Goal: Task Accomplishment & Management: Manage account settings

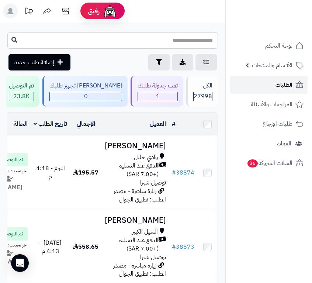
click at [275, 84] on link "الطلبات" at bounding box center [268, 85] width 77 height 18
click at [276, 80] on span "الطلبات" at bounding box center [283, 85] width 17 height 10
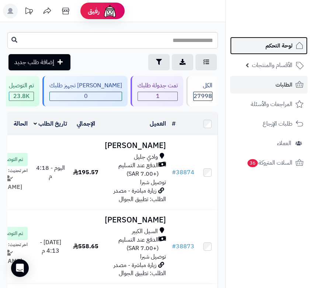
click at [262, 51] on link "لوحة التحكم" at bounding box center [268, 46] width 77 height 18
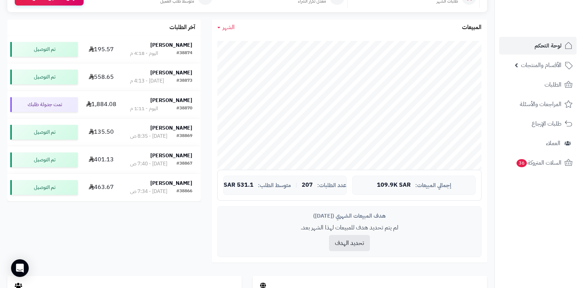
scroll to position [74, 0]
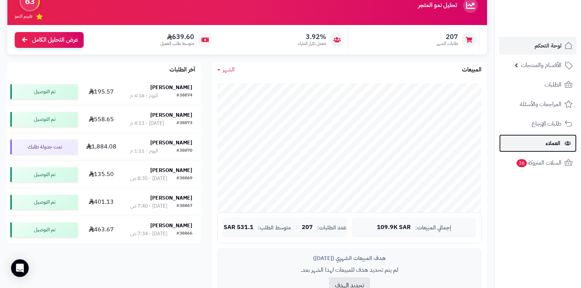
click at [311, 142] on span "العملاء" at bounding box center [552, 143] width 15 height 10
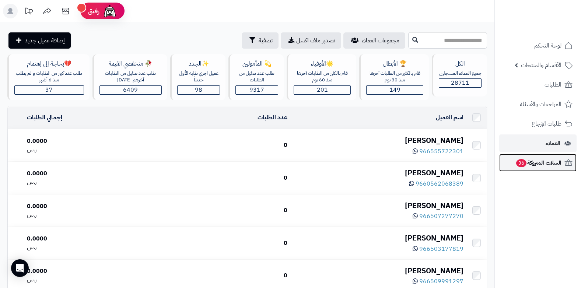
click at [535, 165] on span "السلات المتروكة 36" at bounding box center [538, 163] width 46 height 10
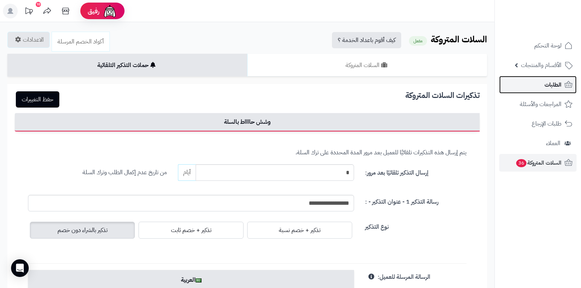
click at [557, 84] on span "الطلبات" at bounding box center [552, 85] width 17 height 10
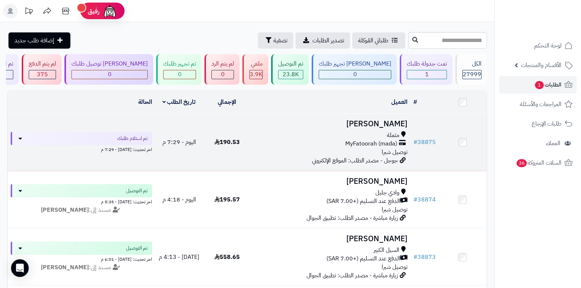
click at [385, 131] on div "مثملة" at bounding box center [331, 135] width 154 height 8
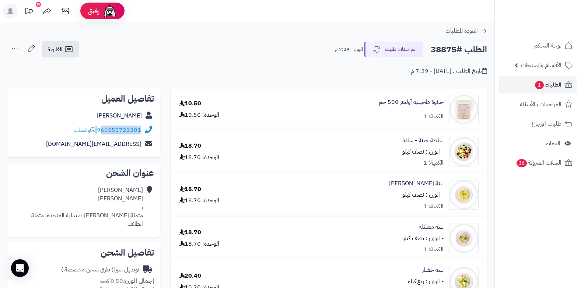
drag, startPoint x: 98, startPoint y: 128, endPoint x: 102, endPoint y: 131, distance: 5.6
click at [102, 131] on div "966555722301 واتساب" at bounding box center [107, 130] width 67 height 8
copy div "66555722301"
click at [526, 85] on link "الطلبات 1" at bounding box center [537, 85] width 77 height 18
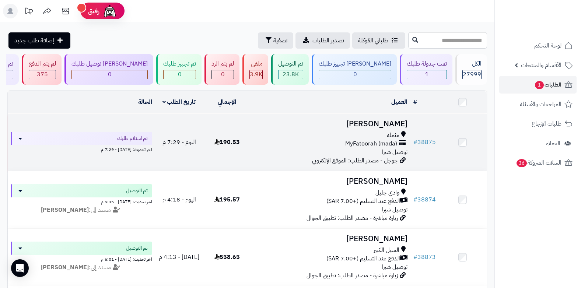
click at [389, 143] on span "MyFatoorah (mada)" at bounding box center [371, 144] width 52 height 8
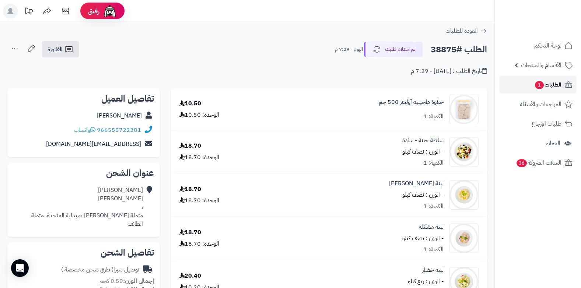
click at [547, 85] on span "الطلبات 1" at bounding box center [547, 85] width 27 height 10
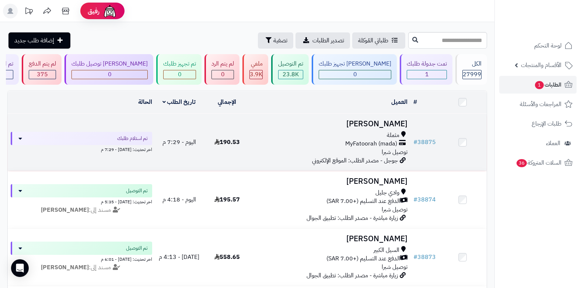
click at [364, 146] on span "MyFatoorah (mada)" at bounding box center [371, 144] width 52 height 8
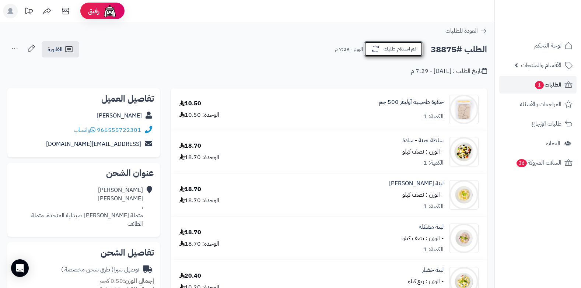
click at [390, 53] on button "تم استلام طلبك" at bounding box center [393, 48] width 59 height 15
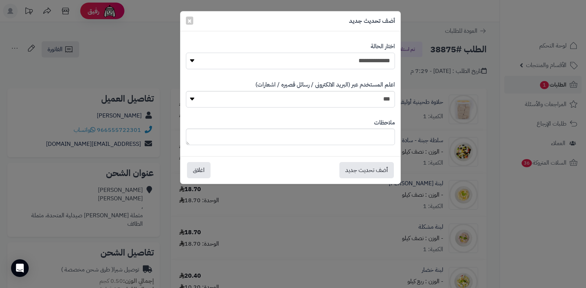
click at [378, 61] on select "**********" at bounding box center [290, 61] width 209 height 17
select select "*"
click at [186, 53] on select "**********" at bounding box center [290, 61] width 209 height 17
click at [336, 140] on textarea at bounding box center [290, 137] width 209 height 17
type textarea "****"
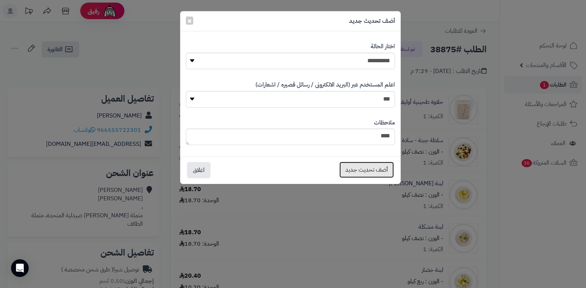
click at [355, 171] on button "أضف تحديث جديد" at bounding box center [367, 170] width 55 height 16
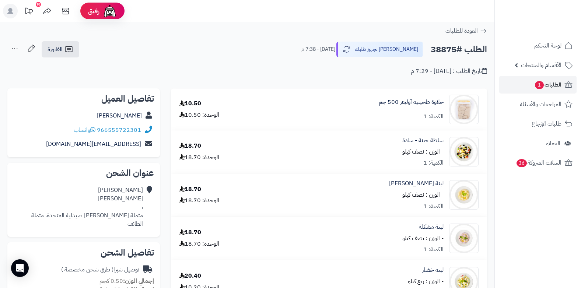
click at [17, 46] on icon at bounding box center [14, 48] width 15 height 15
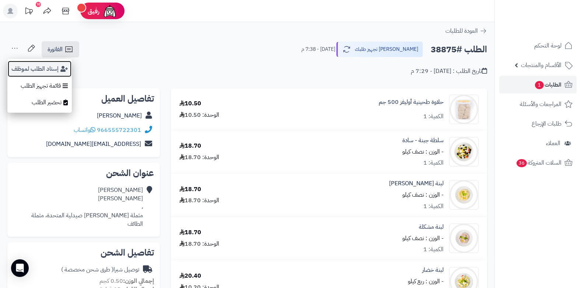
click at [37, 70] on button "إسناد الطلب لموظف" at bounding box center [39, 68] width 64 height 17
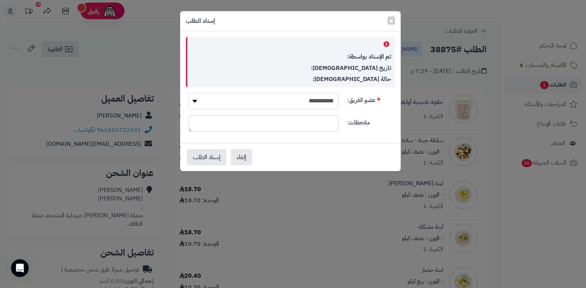
click at [228, 108] on select "**********" at bounding box center [264, 101] width 150 height 17
select select "**"
click at [189, 93] on select "**********" at bounding box center [264, 101] width 150 height 17
click at [197, 157] on button "إسناد الطلب" at bounding box center [206, 157] width 39 height 16
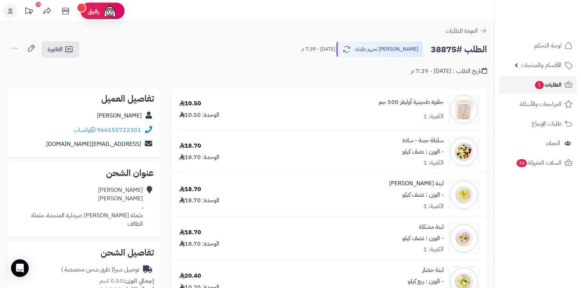
click at [551, 82] on span "الطلبات 1" at bounding box center [547, 85] width 27 height 10
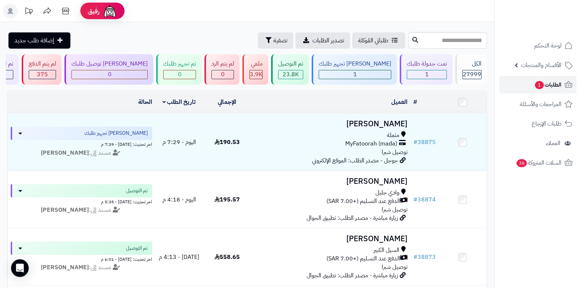
click at [553, 85] on span "الطلبات 1" at bounding box center [547, 85] width 27 height 10
click at [547, 87] on span "الطلبات 1" at bounding box center [547, 85] width 27 height 10
click at [543, 88] on span "الطلبات 1" at bounding box center [547, 85] width 27 height 10
click at [541, 80] on link "الطلبات 1" at bounding box center [537, 85] width 77 height 18
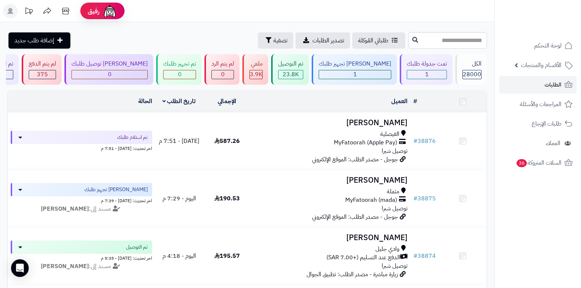
click at [386, 147] on span "توصيل شبرا" at bounding box center [395, 151] width 26 height 9
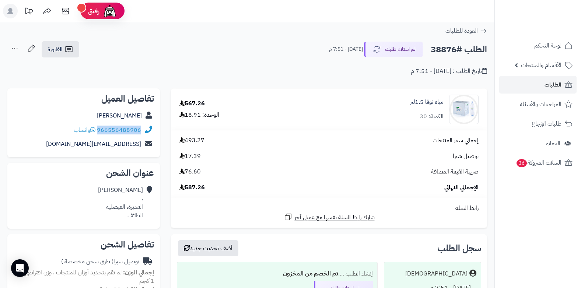
drag, startPoint x: 98, startPoint y: 129, endPoint x: 144, endPoint y: 128, distance: 46.4
click at [144, 128] on div "966556488906 واتساب" at bounding box center [83, 130] width 141 height 14
copy div "966556488906"
click at [557, 83] on span "الطلبات" at bounding box center [552, 85] width 17 height 10
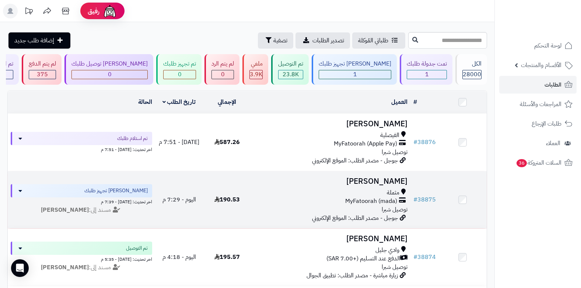
click at [393, 194] on span "مثملة" at bounding box center [393, 193] width 13 height 8
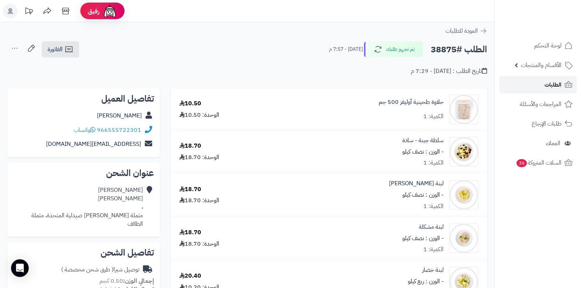
click at [560, 80] on span "الطلبات" at bounding box center [552, 85] width 17 height 10
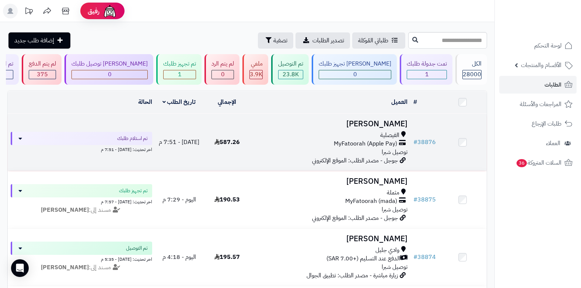
click at [378, 141] on span "MyFatoorah (Apple Pay)" at bounding box center [365, 144] width 63 height 8
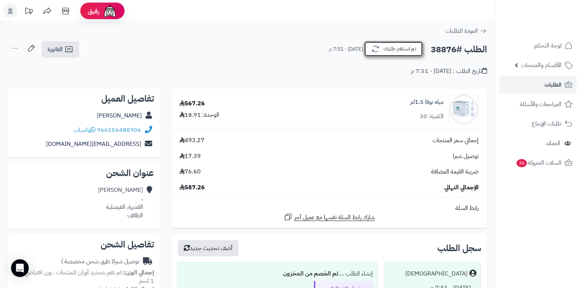
click at [395, 49] on button "تم استلام طلبك" at bounding box center [393, 48] width 59 height 15
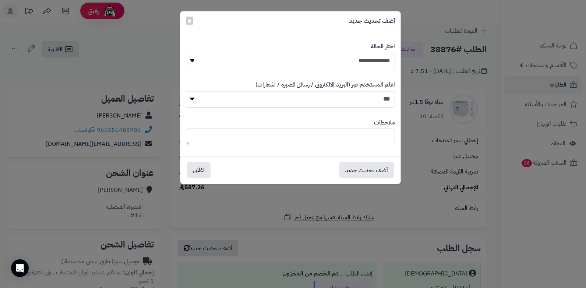
click at [370, 61] on select "**********" at bounding box center [290, 61] width 209 height 17
select select "*"
click at [186, 53] on select "**********" at bounding box center [290, 61] width 209 height 17
click at [345, 132] on textarea at bounding box center [290, 137] width 209 height 17
type textarea "****"
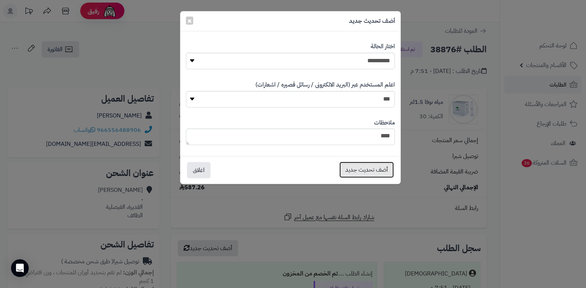
click at [357, 171] on button "أضف تحديث جديد" at bounding box center [367, 170] width 55 height 16
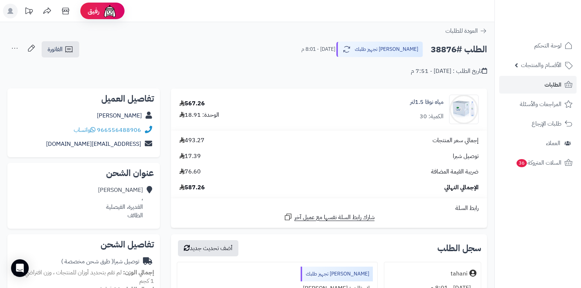
click at [17, 48] on icon at bounding box center [14, 48] width 15 height 15
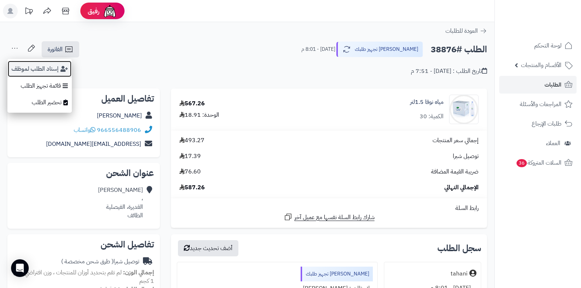
click at [23, 64] on button "إسناد الطلب لموظف" at bounding box center [39, 68] width 64 height 17
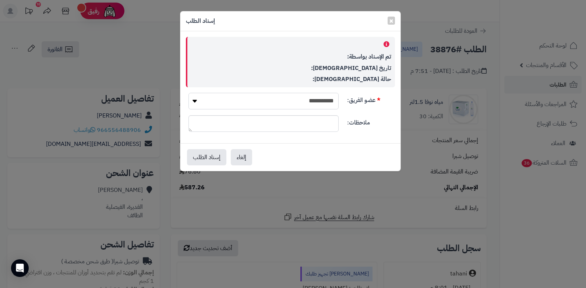
click at [245, 93] on select "**********" at bounding box center [264, 101] width 150 height 17
select select "**"
click at [189, 93] on select "**********" at bounding box center [264, 101] width 150 height 17
click at [214, 157] on button "إسناد الطلب" at bounding box center [206, 157] width 39 height 16
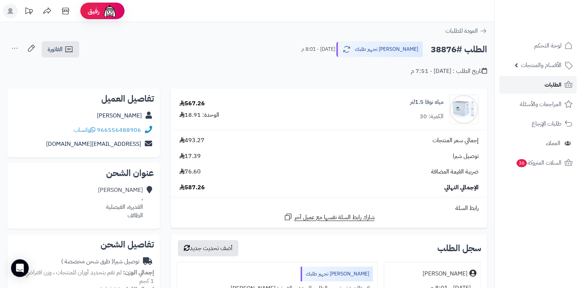
click at [539, 87] on link "الطلبات" at bounding box center [537, 85] width 77 height 18
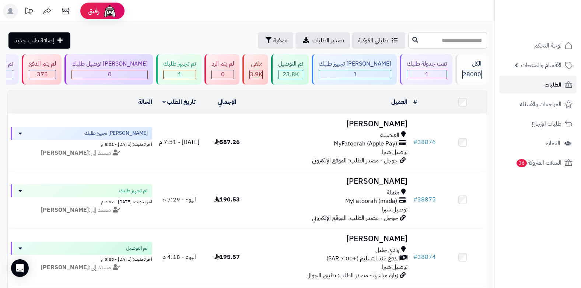
click at [539, 87] on link "الطلبات" at bounding box center [537, 85] width 77 height 18
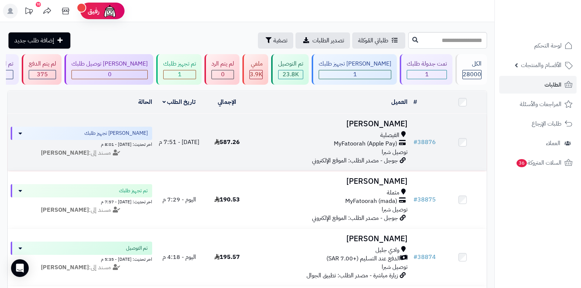
click at [389, 120] on h3 "[PERSON_NAME]" at bounding box center [331, 124] width 154 height 8
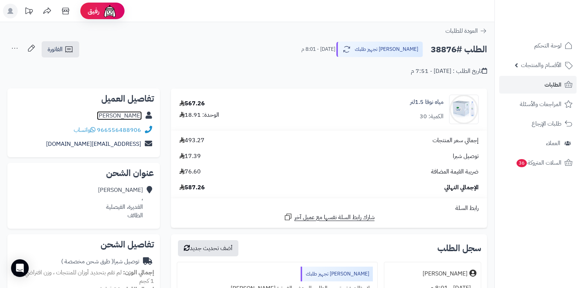
click at [114, 117] on link "[PERSON_NAME]" at bounding box center [119, 115] width 45 height 9
click at [546, 78] on link "الطلبات" at bounding box center [537, 85] width 77 height 18
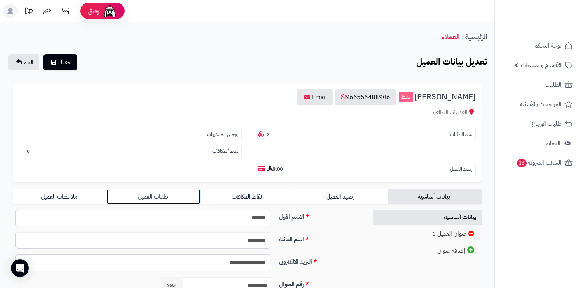
click at [155, 200] on link "طلبات العميل" at bounding box center [153, 196] width 94 height 15
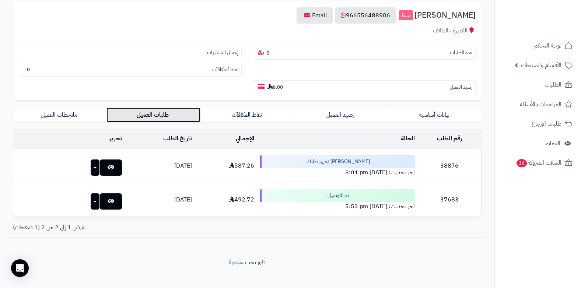
scroll to position [89, 0]
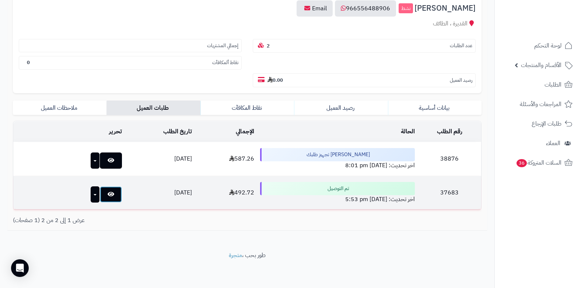
click at [100, 199] on link at bounding box center [111, 194] width 22 height 16
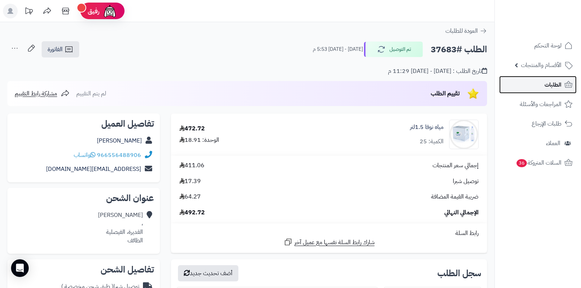
click at [541, 83] on link "الطلبات" at bounding box center [537, 85] width 77 height 18
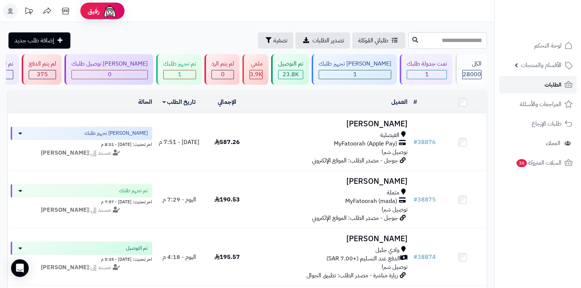
click at [556, 88] on span "الطلبات" at bounding box center [552, 85] width 17 height 10
click at [548, 81] on span "الطلبات" at bounding box center [552, 85] width 17 height 10
click at [552, 85] on span "الطلبات" at bounding box center [552, 85] width 17 height 10
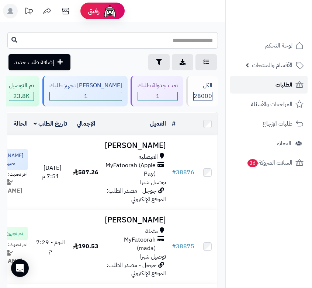
click at [287, 85] on span "الطلبات" at bounding box center [283, 85] width 17 height 10
click at [280, 87] on span "الطلبات" at bounding box center [283, 85] width 17 height 10
click at [280, 88] on span "الطلبات" at bounding box center [283, 85] width 17 height 10
click at [285, 88] on span "الطلبات" at bounding box center [283, 85] width 17 height 10
click at [286, 85] on span "الطلبات" at bounding box center [283, 85] width 17 height 10
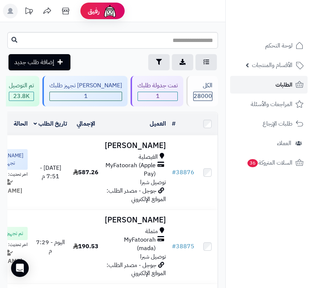
click at [286, 85] on span "الطلبات" at bounding box center [283, 85] width 17 height 10
click at [270, 86] on link "الطلبات" at bounding box center [268, 85] width 77 height 18
click at [274, 90] on link "الطلبات" at bounding box center [268, 85] width 77 height 18
click at [277, 88] on span "الطلبات" at bounding box center [283, 85] width 17 height 10
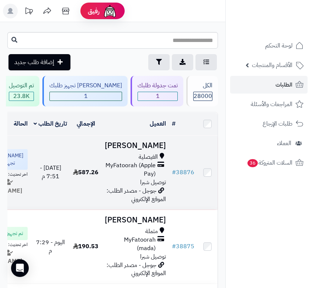
click at [141, 174] on span "MyFatoorah (Apple Pay)" at bounding box center [130, 169] width 51 height 17
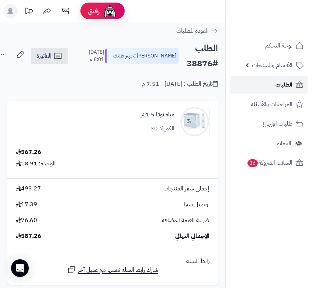
click at [280, 84] on span "الطلبات" at bounding box center [283, 85] width 17 height 10
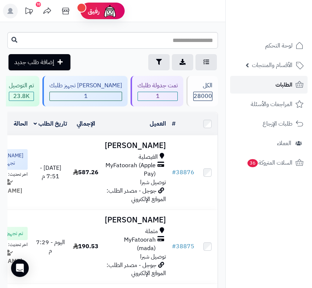
click at [285, 87] on span "الطلبات" at bounding box center [283, 85] width 17 height 10
click at [281, 87] on span "الطلبات" at bounding box center [283, 85] width 17 height 10
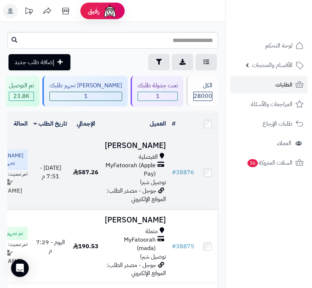
click at [139, 178] on span "MyFatoorah (Apple Pay)" at bounding box center [130, 169] width 51 height 17
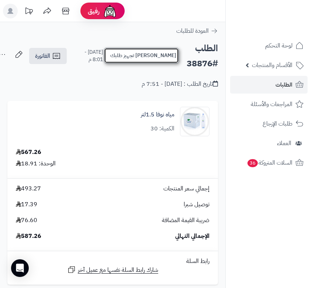
click at [130, 59] on button "جاري تجهيز طلبك" at bounding box center [141, 55] width 75 height 15
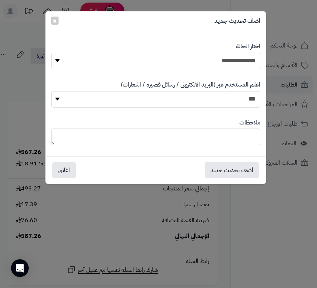
click at [229, 53] on select "**********" at bounding box center [155, 61] width 209 height 17
select select "*"
click at [51, 53] on select "**********" at bounding box center [155, 61] width 209 height 17
click at [198, 128] on div "ملاحظات" at bounding box center [155, 132] width 209 height 38
click at [203, 141] on textarea at bounding box center [155, 137] width 209 height 17
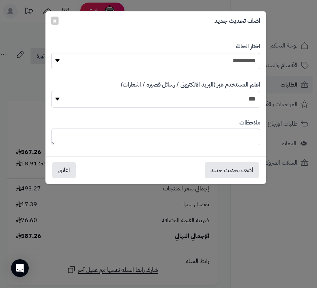
click at [230, 101] on select "*** **" at bounding box center [155, 99] width 209 height 17
select select "*"
click at [51, 91] on select "*** **" at bounding box center [155, 99] width 209 height 17
click at [224, 130] on textarea at bounding box center [155, 137] width 209 height 17
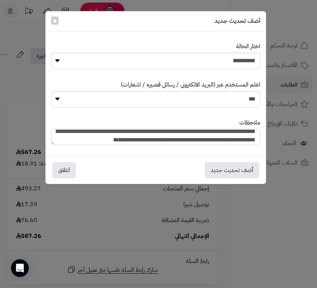
scroll to position [3, 0]
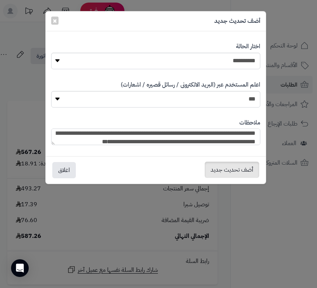
type textarea "**********"
click at [229, 165] on button "أضف تحديث جديد" at bounding box center [232, 170] width 55 height 16
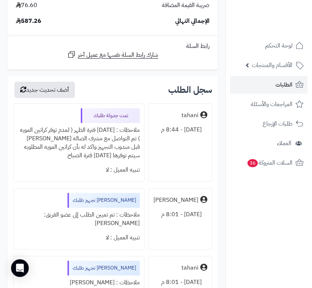
scroll to position [221, 0]
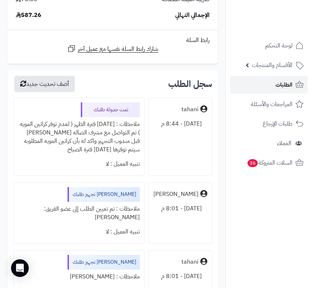
click at [287, 77] on link "الطلبات" at bounding box center [268, 85] width 77 height 18
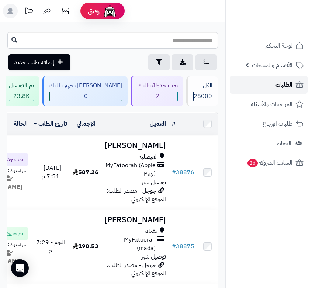
click at [283, 82] on span "الطلبات" at bounding box center [283, 85] width 17 height 10
click at [270, 86] on link "الطلبات" at bounding box center [268, 85] width 77 height 18
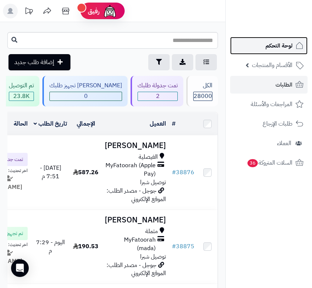
click at [273, 50] on span "لوحة التحكم" at bounding box center [278, 46] width 27 height 10
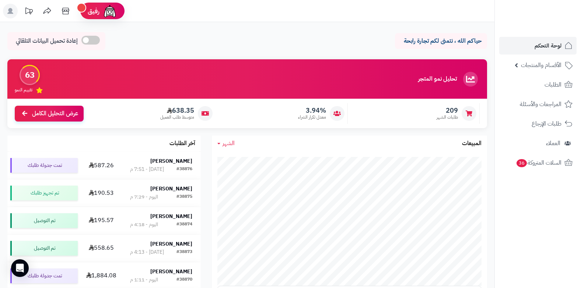
click at [311, 114] on span "طلبات الشهر" at bounding box center [446, 117] width 21 height 6
click at [311, 112] on span "3.94%" at bounding box center [312, 110] width 28 height 8
click at [45, 114] on span "عرض التحليل الكامل" at bounding box center [55, 113] width 46 height 8
click at [470, 81] on icon at bounding box center [470, 79] width 15 height 15
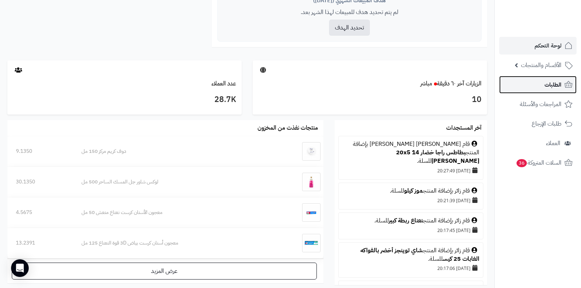
click at [541, 85] on link "الطلبات" at bounding box center [537, 85] width 77 height 18
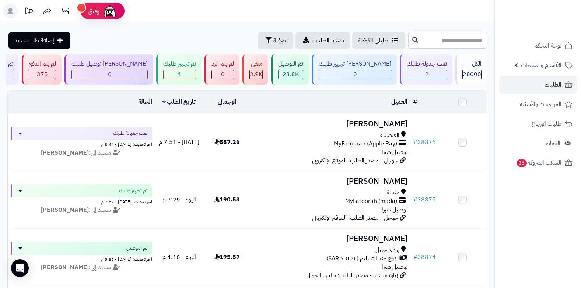
click at [450, 46] on input "text" at bounding box center [447, 40] width 79 height 17
type input "*****"
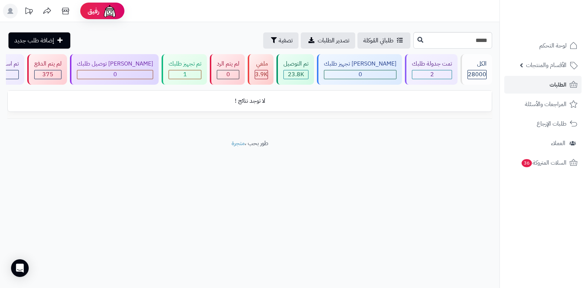
click at [493, 36] on div "***** طلباتي المُوكلة تصدير الطلبات تصفية إضافة طلب جديد" at bounding box center [250, 40] width 500 height 17
click at [483, 40] on input "*****" at bounding box center [453, 40] width 79 height 17
type input "*****"
click at [483, 40] on input "*****" at bounding box center [453, 40] width 79 height 17
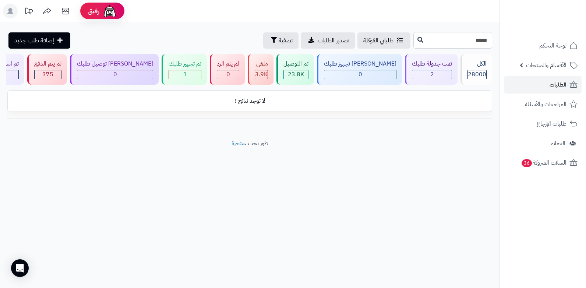
click at [483, 40] on input "*****" at bounding box center [453, 40] width 79 height 17
type input "*****"
click at [483, 40] on input "*****" at bounding box center [453, 40] width 79 height 17
click at [559, 80] on span "الطلبات" at bounding box center [558, 85] width 17 height 10
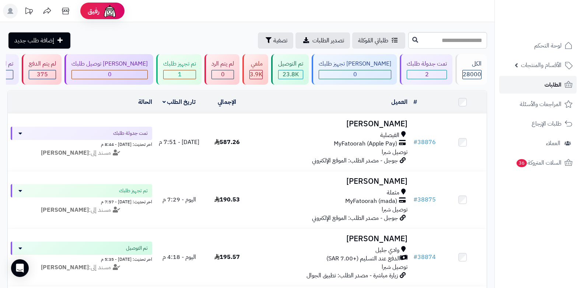
click at [559, 80] on span "الطلبات" at bounding box center [552, 85] width 17 height 10
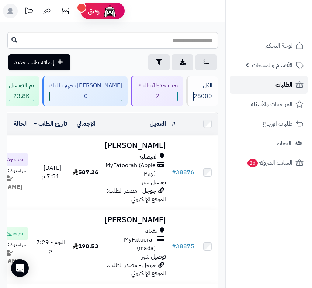
click at [277, 86] on span "الطلبات" at bounding box center [283, 85] width 17 height 10
click at [276, 84] on span "الطلبات" at bounding box center [283, 85] width 17 height 10
click at [288, 87] on span "الطلبات" at bounding box center [283, 85] width 17 height 10
click at [291, 82] on span "الطلبات" at bounding box center [283, 85] width 17 height 10
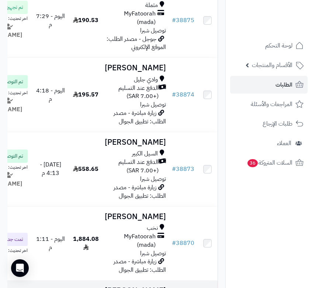
scroll to position [221, 0]
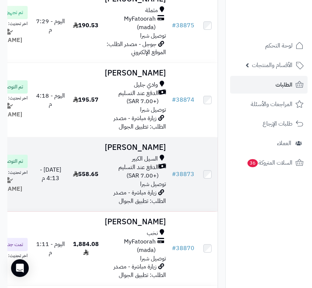
click at [123, 211] on td "عبدالله الثبيتي السيل الكبير الدفع عند التسليم (+7.00 SAR) توصيل شبرا زيارة مبا…" at bounding box center [135, 174] width 67 height 74
click at [156, 180] on span "الدفع عند التسليم (+7.00 SAR)" at bounding box center [132, 171] width 54 height 17
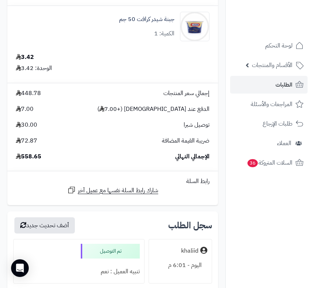
scroll to position [4199, 0]
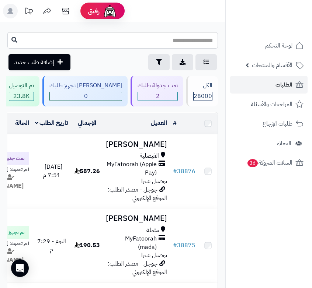
scroll to position [221, 0]
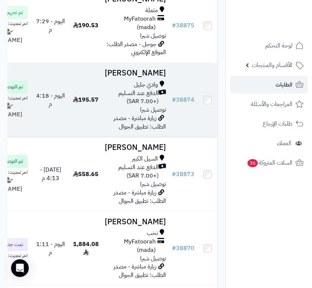
click at [136, 106] on span "الدفع عند التسليم (+7.00 SAR)" at bounding box center [132, 97] width 54 height 17
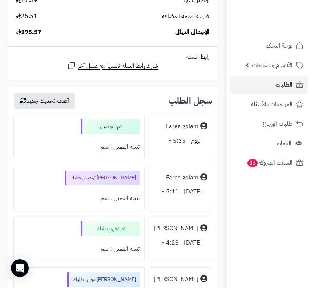
scroll to position [552, 0]
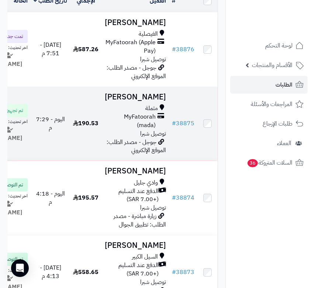
scroll to position [74, 0]
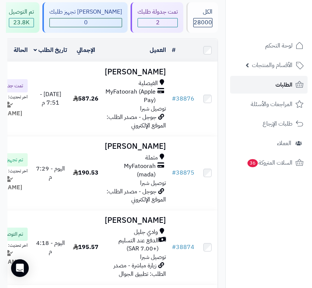
click at [273, 85] on link "الطلبات" at bounding box center [268, 85] width 77 height 18
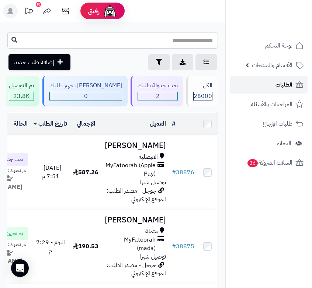
click at [266, 85] on link "الطلبات" at bounding box center [268, 85] width 77 height 18
click at [285, 79] on link "الطلبات" at bounding box center [268, 85] width 77 height 18
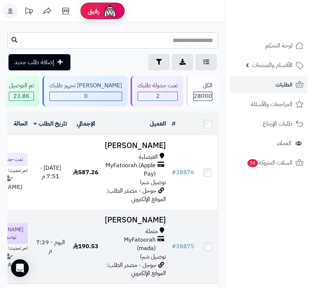
click at [145, 224] on h3 "[PERSON_NAME]" at bounding box center [135, 220] width 61 height 8
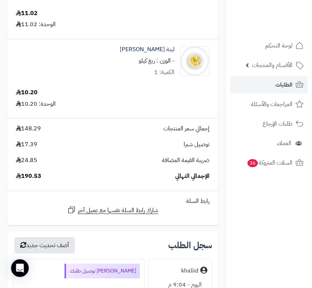
scroll to position [921, 0]
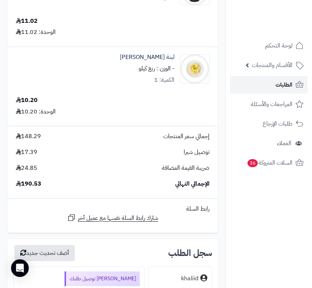
click at [281, 84] on span "الطلبات" at bounding box center [283, 85] width 17 height 10
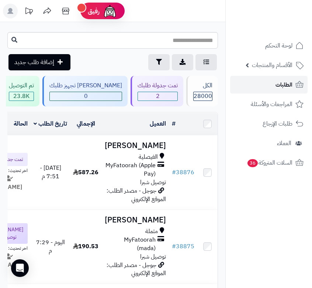
click at [287, 84] on span "الطلبات" at bounding box center [283, 85] width 17 height 10
click at [285, 88] on span "الطلبات" at bounding box center [283, 85] width 17 height 10
click at [283, 88] on span "الطلبات" at bounding box center [283, 85] width 17 height 10
click at [285, 83] on span "الطلبات" at bounding box center [283, 85] width 17 height 10
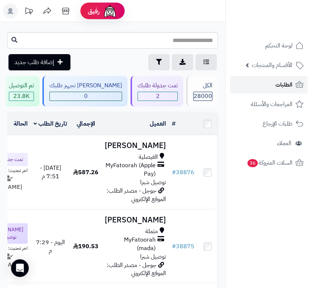
click at [273, 82] on link "الطلبات" at bounding box center [268, 85] width 77 height 18
click at [265, 87] on link "الطلبات" at bounding box center [268, 85] width 77 height 18
click at [278, 86] on span "الطلبات" at bounding box center [283, 85] width 17 height 10
click at [282, 87] on span "الطلبات" at bounding box center [283, 85] width 17 height 10
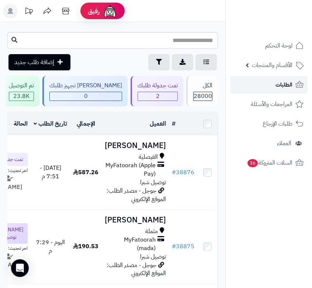
click at [266, 85] on link "الطلبات" at bounding box center [268, 85] width 77 height 18
click at [267, 81] on link "الطلبات" at bounding box center [268, 85] width 77 height 18
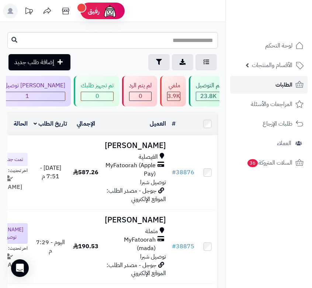
click at [285, 80] on span "الطلبات" at bounding box center [283, 85] width 17 height 10
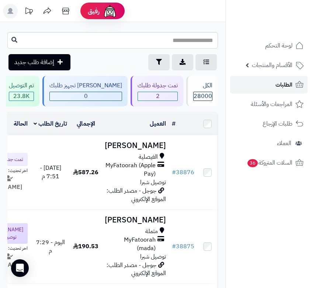
click at [287, 89] on span "الطلبات" at bounding box center [283, 85] width 17 height 10
click at [278, 88] on span "الطلبات" at bounding box center [283, 85] width 17 height 10
click at [266, 79] on link "الطلبات" at bounding box center [268, 85] width 77 height 18
click at [266, 80] on link "الطلبات" at bounding box center [268, 85] width 77 height 18
click at [281, 89] on span "الطلبات" at bounding box center [283, 85] width 17 height 10
